Goal: Navigation & Orientation: Find specific page/section

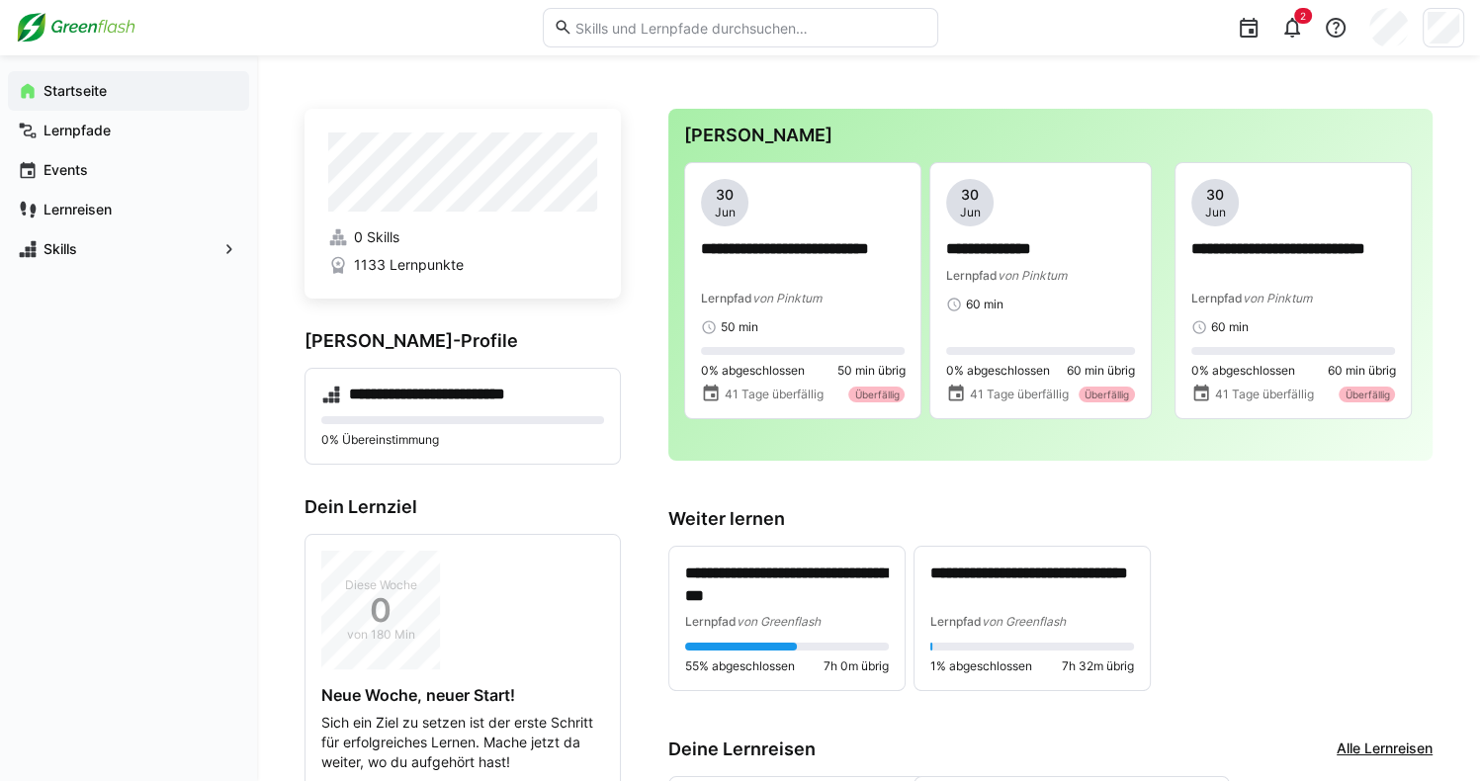
click at [669, 39] on eds-input at bounding box center [740, 28] width 395 height 40
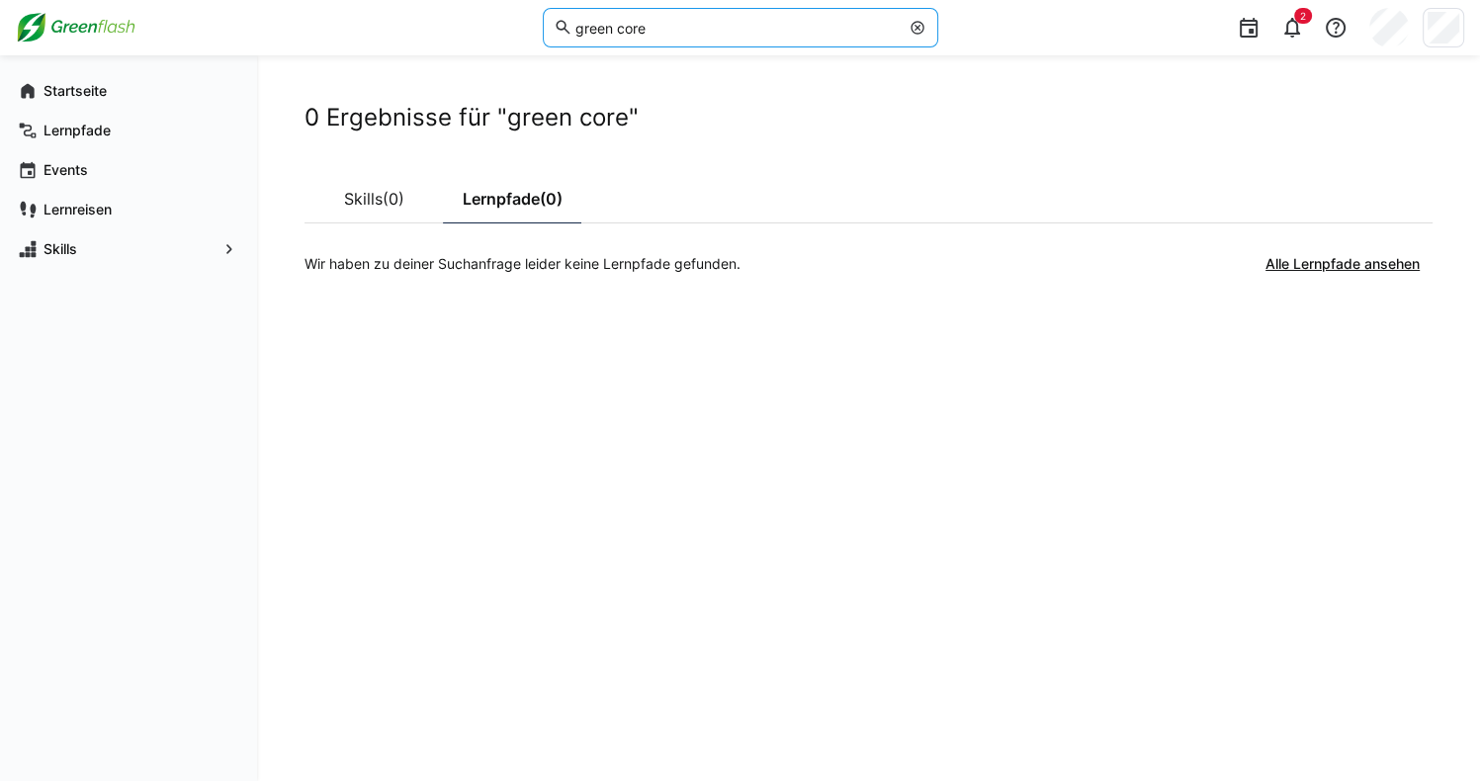
drag, startPoint x: 618, startPoint y: 34, endPoint x: 428, endPoint y: -3, distance: 193.3
click at [428, 0] on html "green core 2 Startseite Lernpfade Events Lernreisen Skills 0 Ergebnisse für "gr…" at bounding box center [740, 390] width 1480 height 781
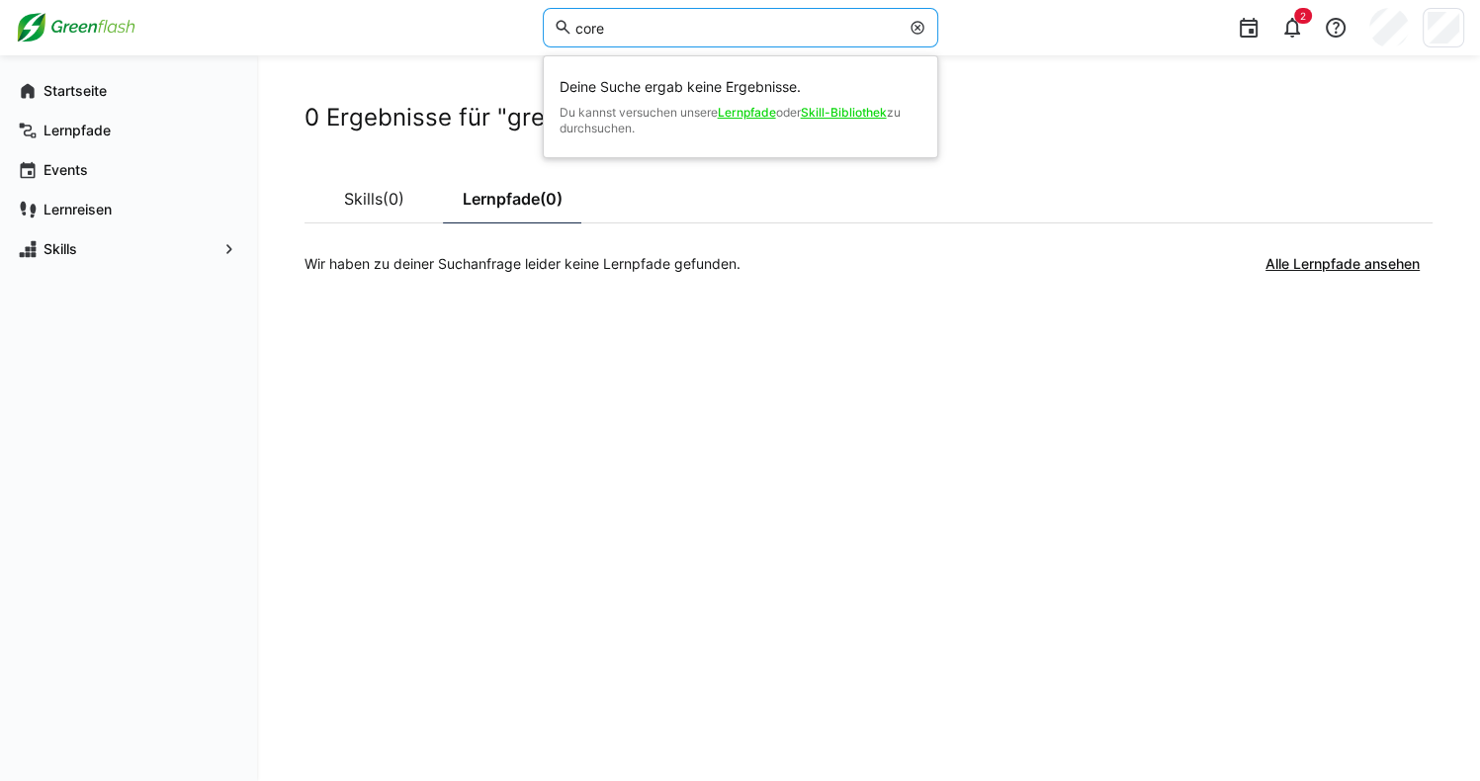
type input "core"
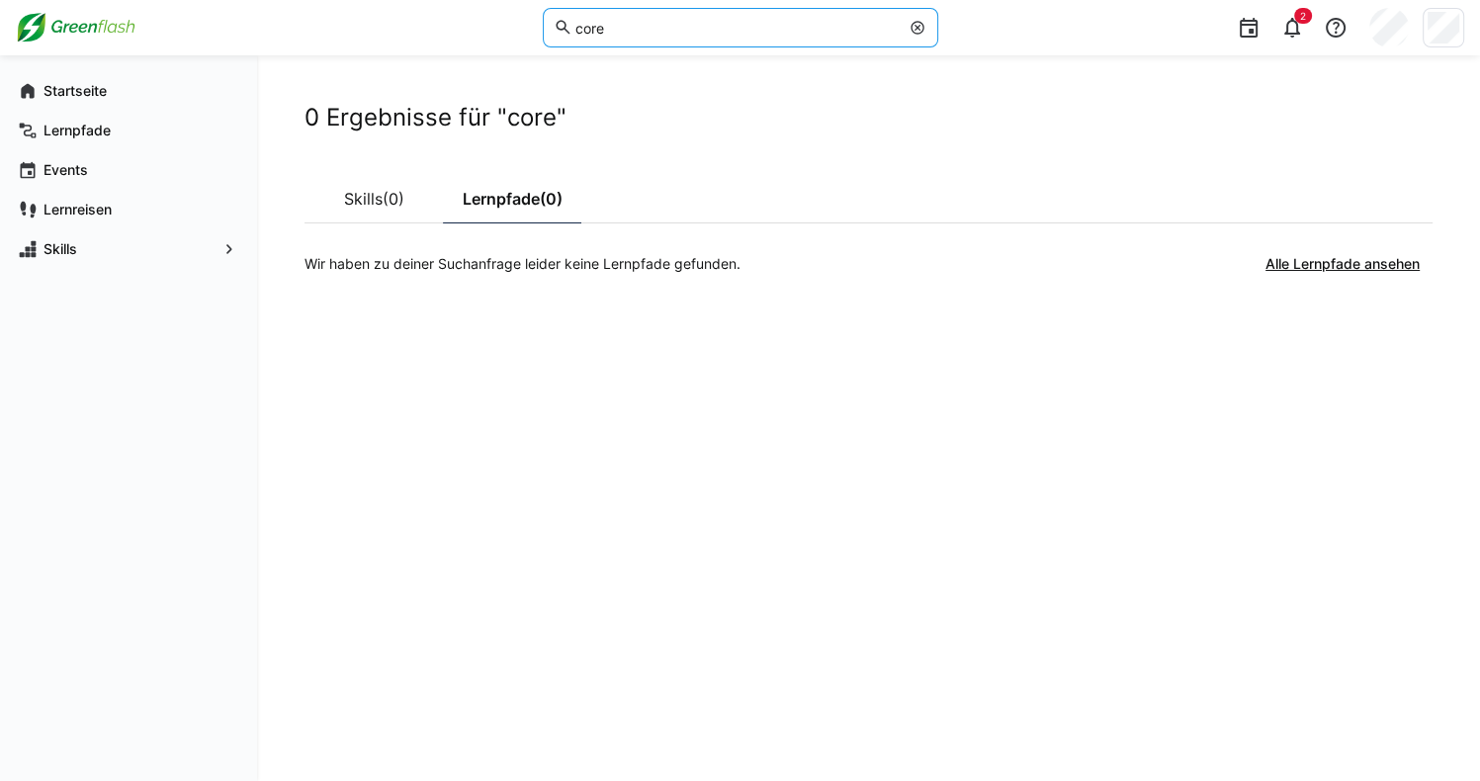
click at [922, 22] on eds-icon at bounding box center [918, 28] width 16 height 16
click at [0, 0] on app-navigation-label "Startseite" at bounding box center [0, 0] width 0 height 0
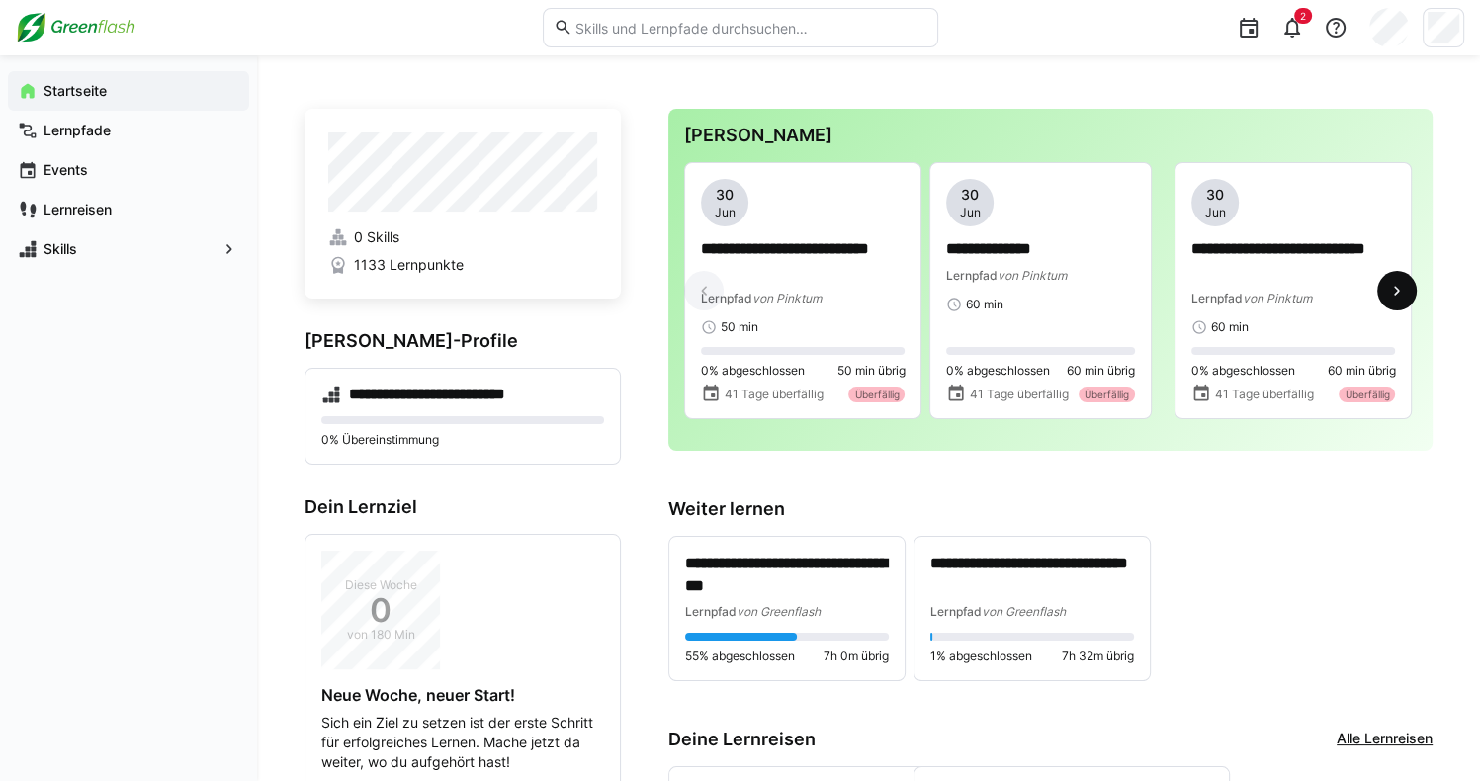
click at [1404, 301] on eds-icon at bounding box center [1397, 291] width 20 height 20
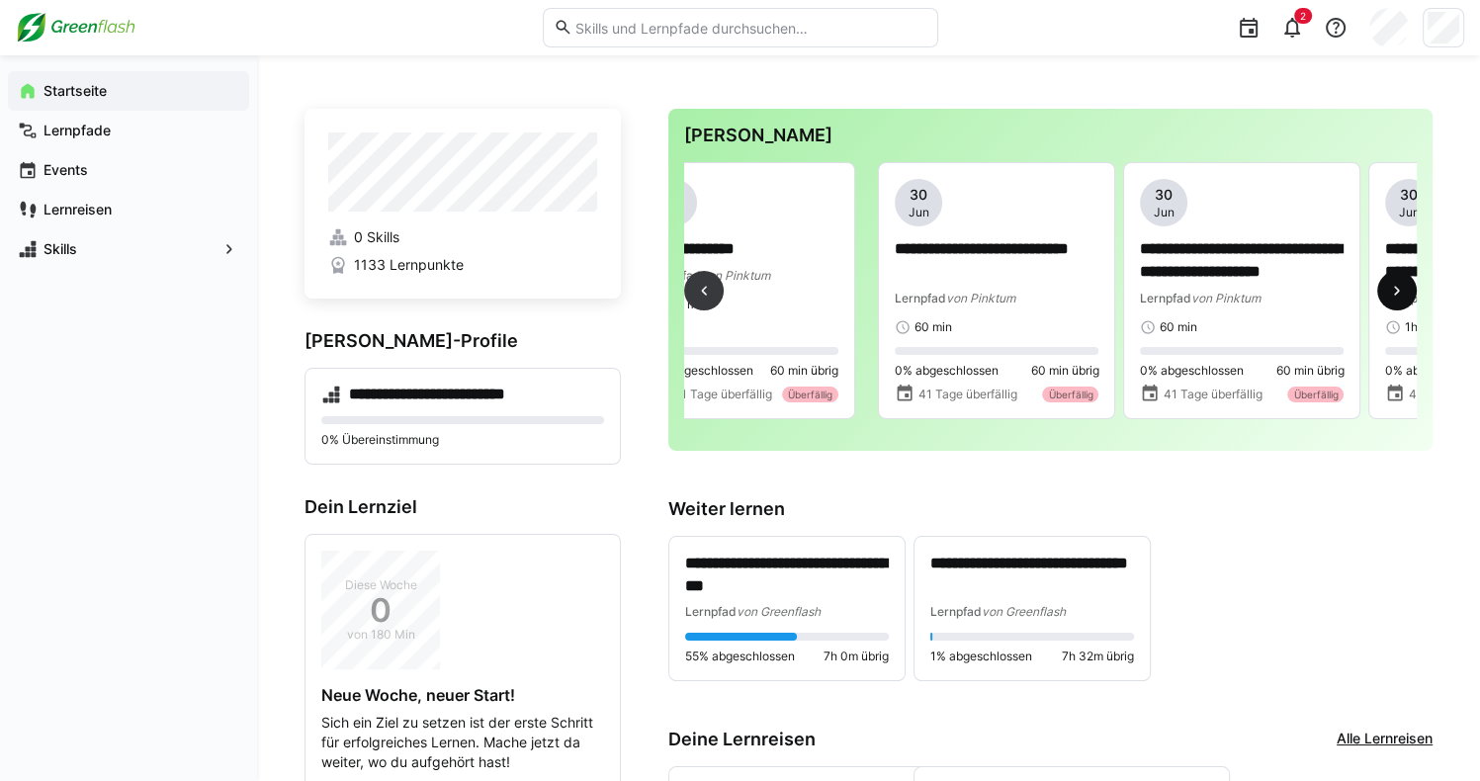
scroll to position [0, 490]
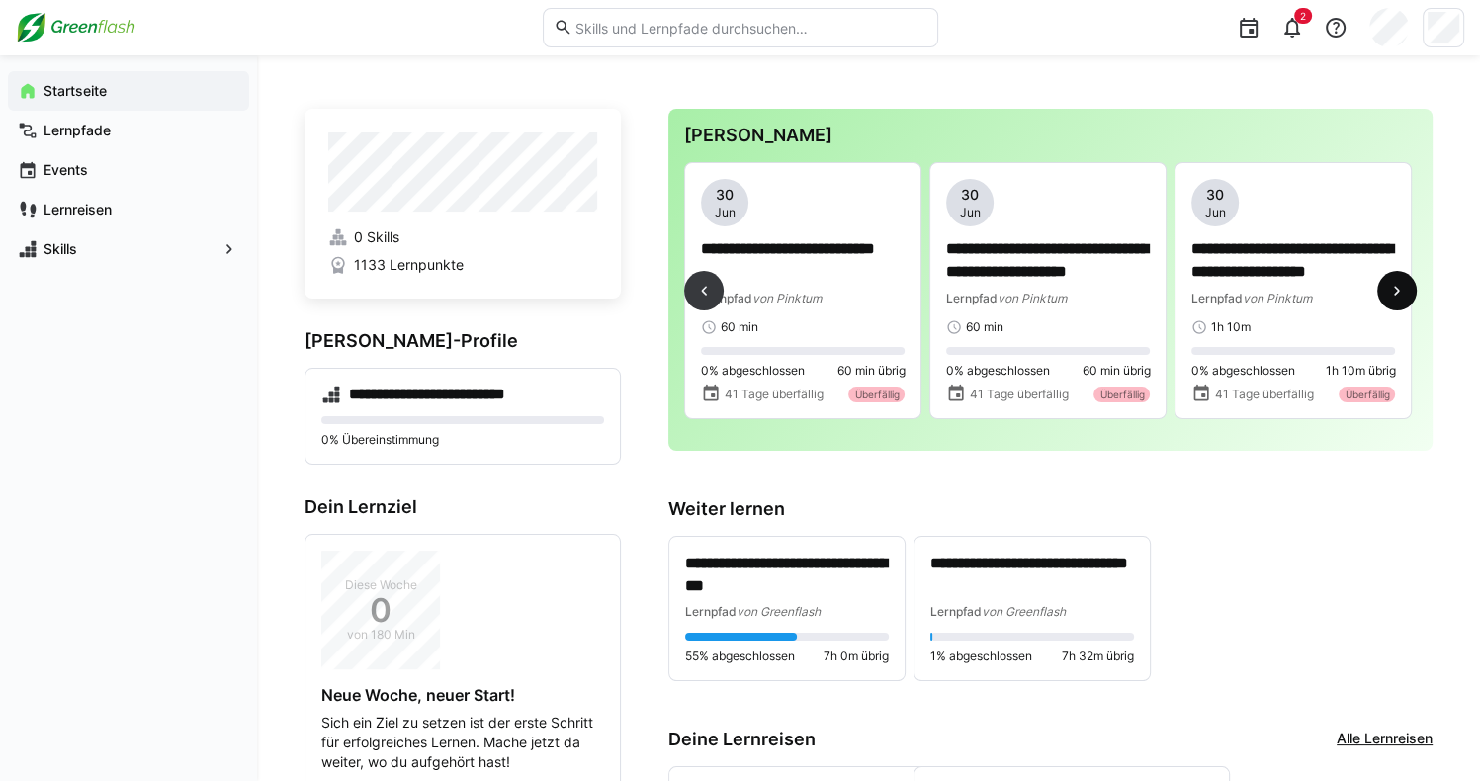
click at [1404, 301] on eds-icon at bounding box center [1397, 291] width 20 height 20
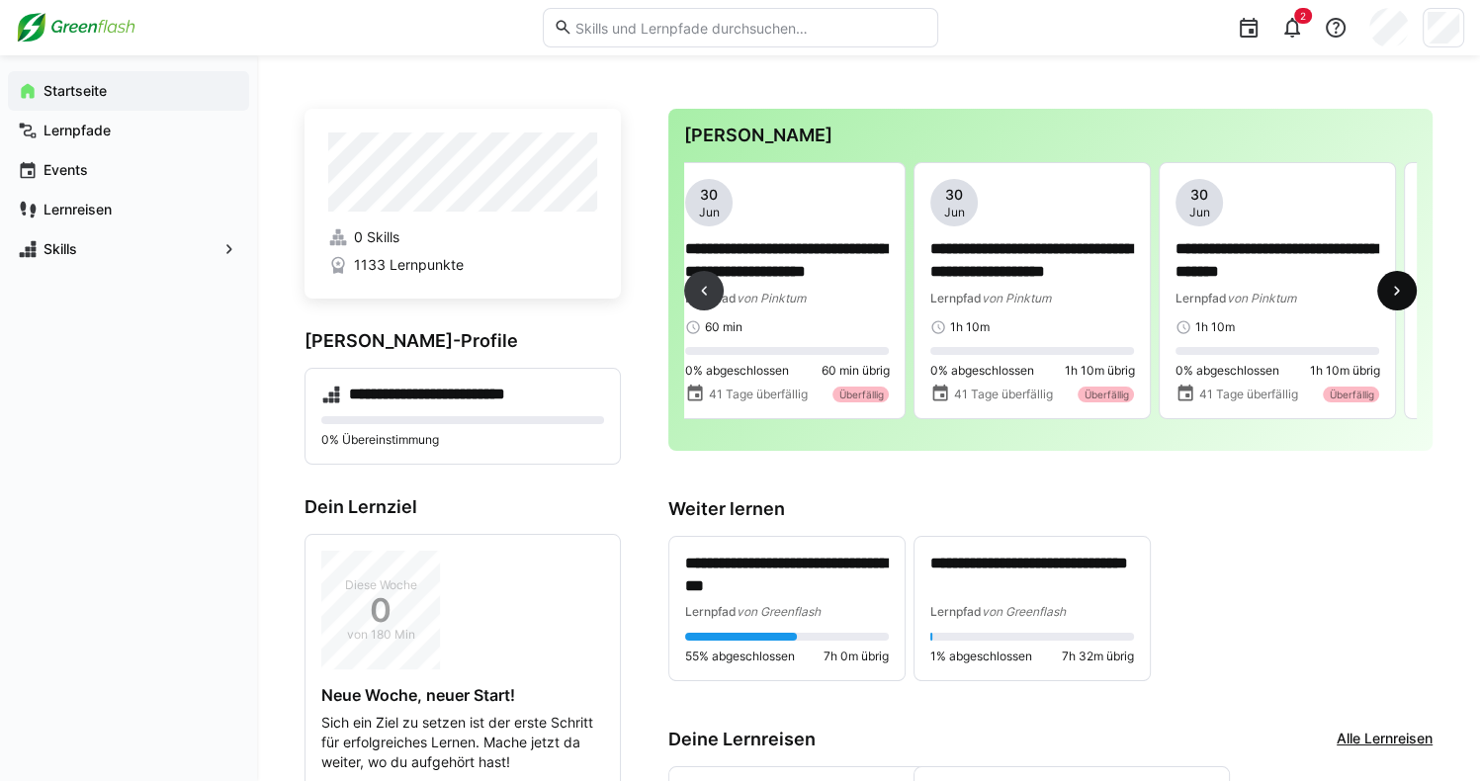
scroll to position [0, 981]
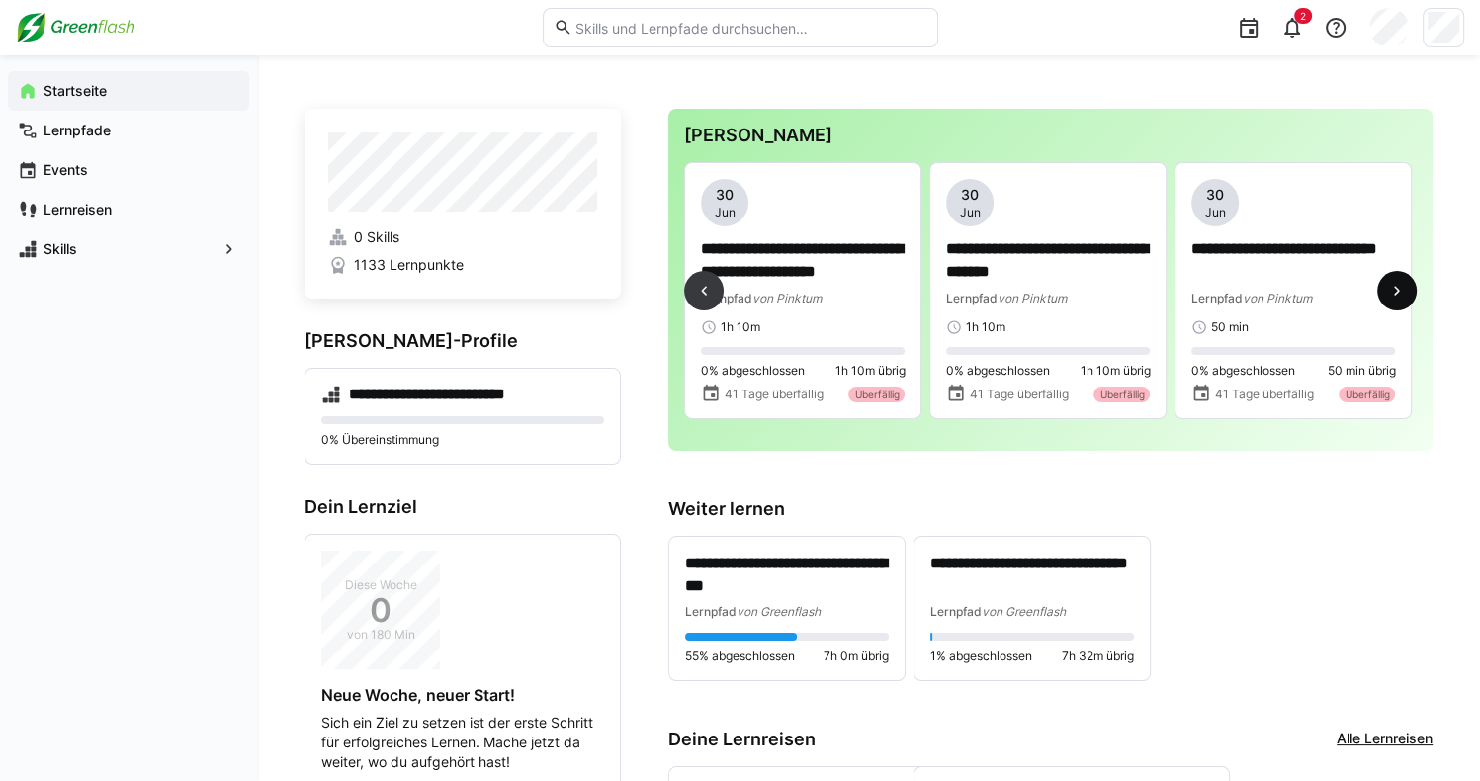
click at [1404, 301] on eds-icon at bounding box center [1397, 291] width 20 height 20
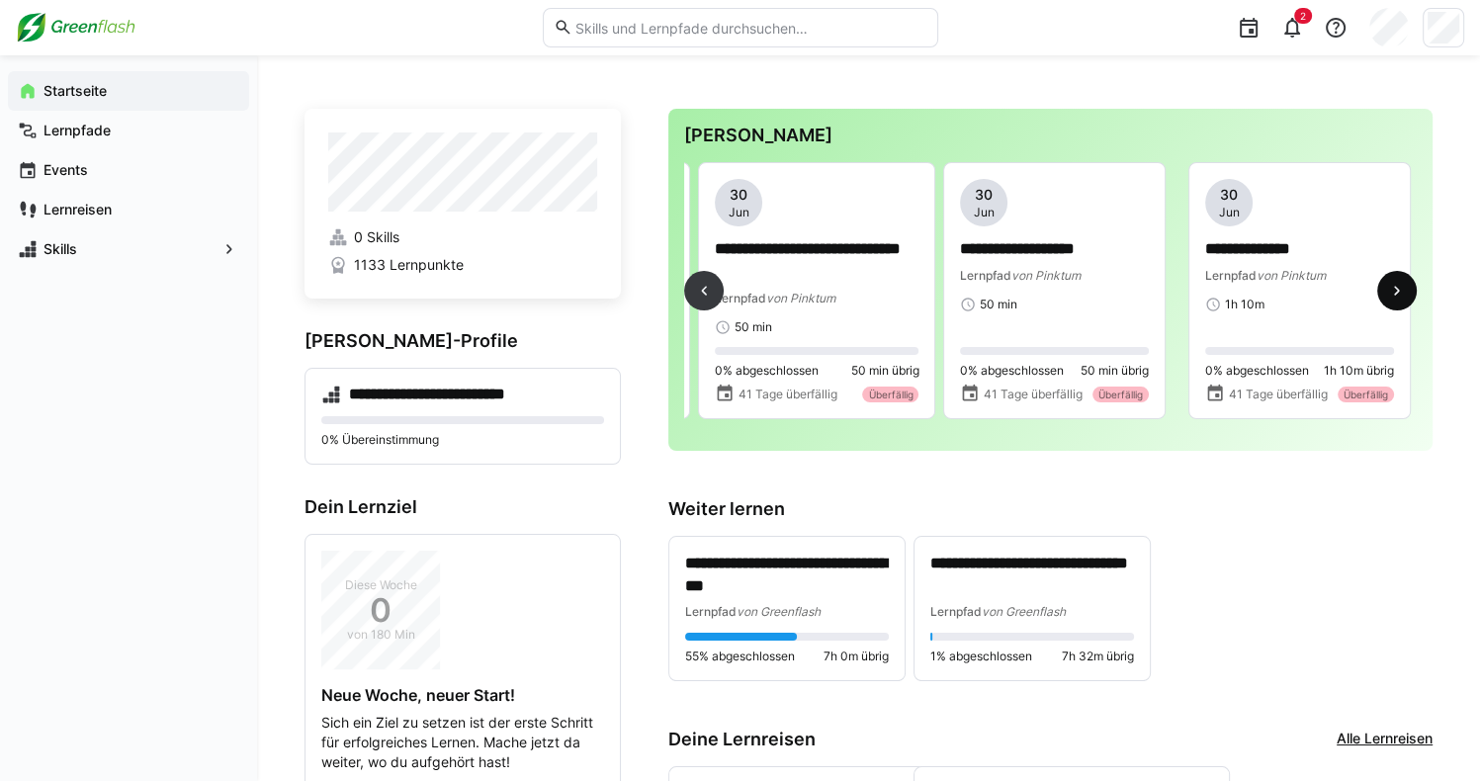
scroll to position [0, 1471]
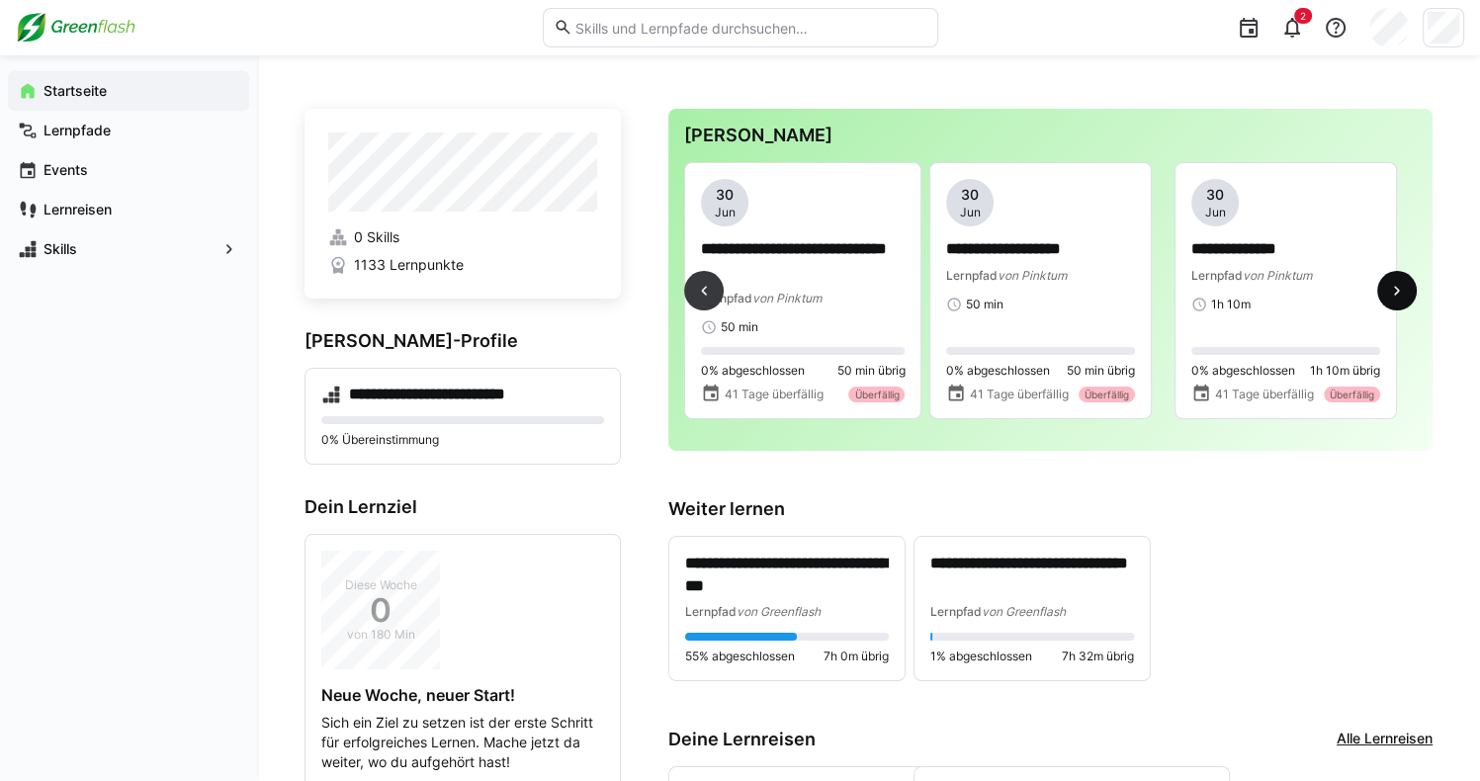
click at [1404, 301] on eds-icon at bounding box center [1397, 291] width 20 height 20
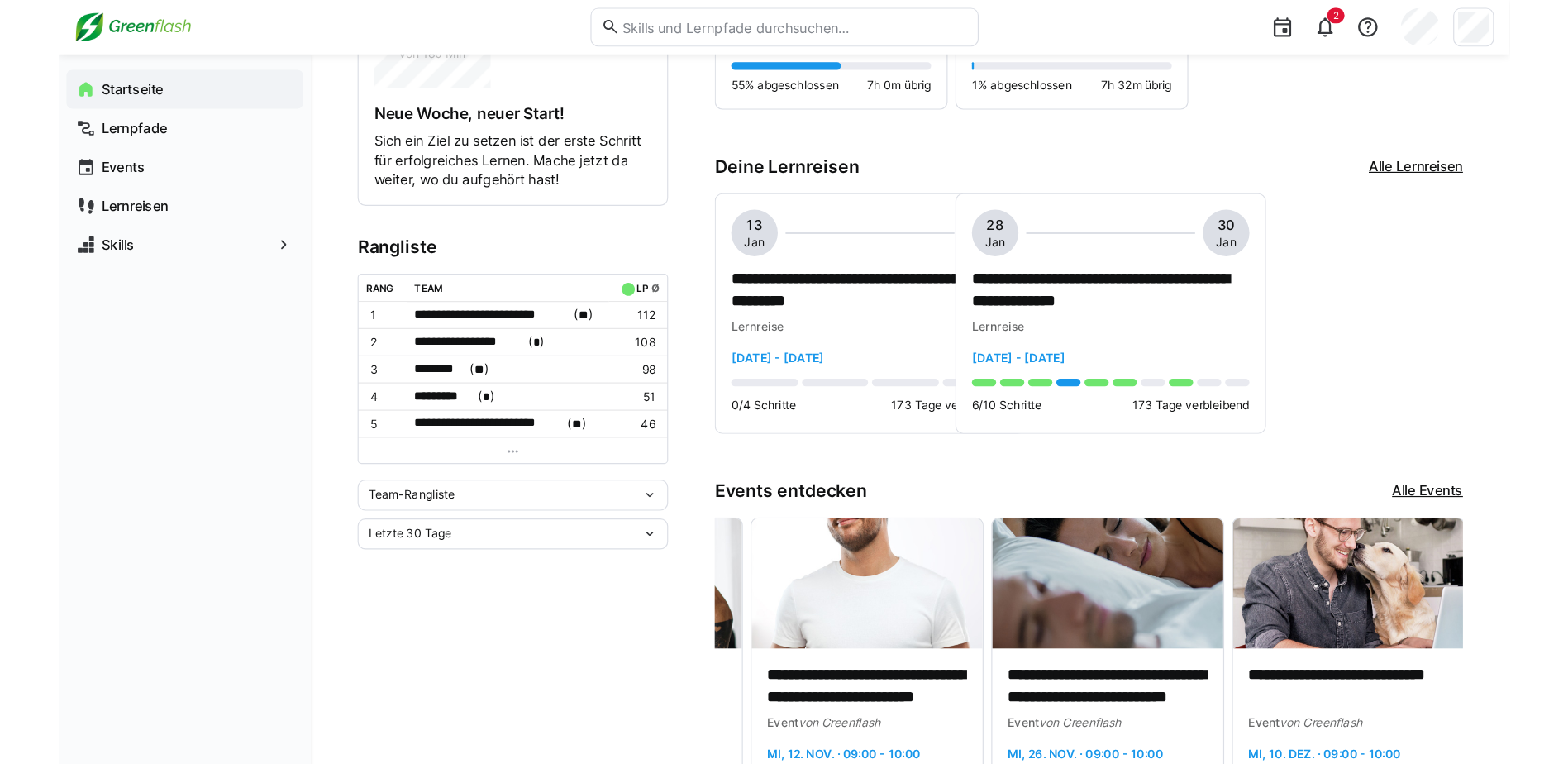
scroll to position [0, 1085]
